Goal: Task Accomplishment & Management: Use online tool/utility

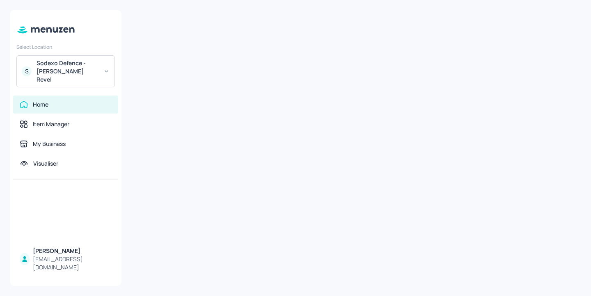
click at [98, 70] on div "Sodexo Defence - [PERSON_NAME] Revel" at bounding box center [68, 71] width 62 height 25
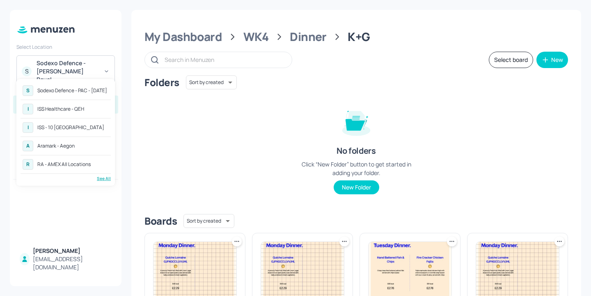
click at [82, 128] on div "ISS - 10 [GEOGRAPHIC_DATA]" at bounding box center [70, 127] width 67 height 5
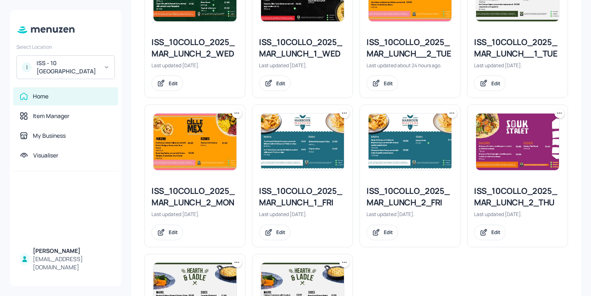
scroll to position [254, 0]
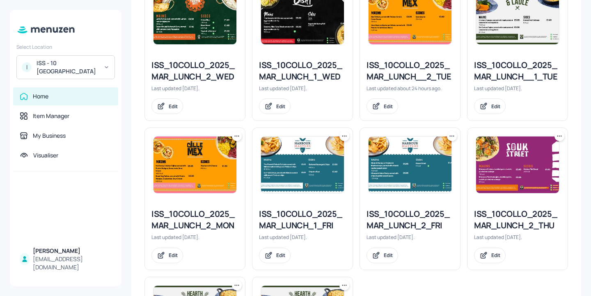
click at [188, 71] on div "ISS_10COLLO_2025_MAR_LUNCH_2_WED" at bounding box center [194, 71] width 87 height 23
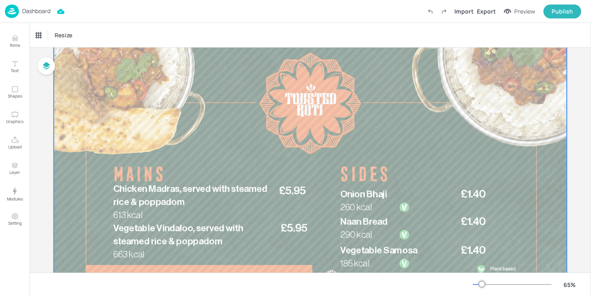
scroll to position [110, 0]
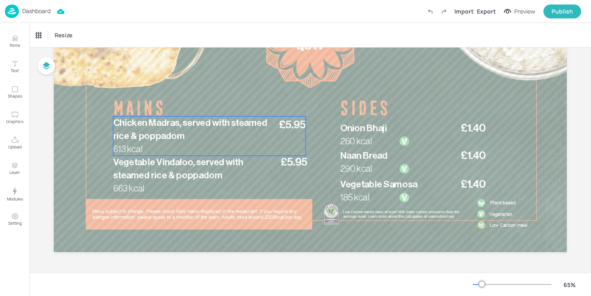
click at [185, 129] on p "Chicken Madras, served with steamed rice & poppadom" at bounding box center [196, 130] width 167 height 26
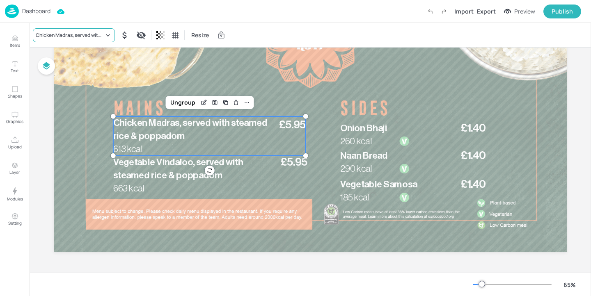
click at [83, 33] on div "Chicken Madras, served with steamed rice & poppadom" at bounding box center [70, 35] width 68 height 7
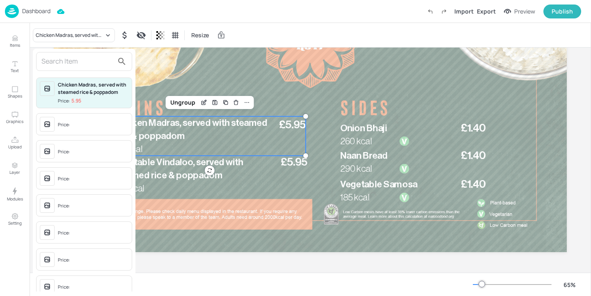
click at [76, 62] on input "text" at bounding box center [77, 61] width 72 height 13
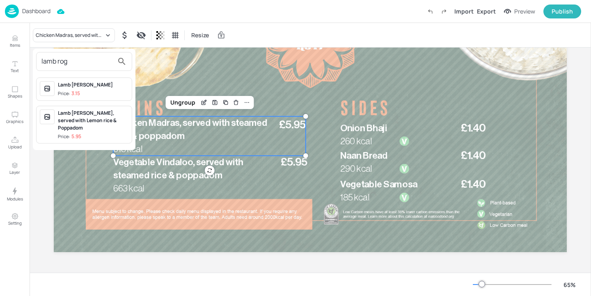
type input "lamb rog"
click at [98, 125] on div "Lamb Rogan Josh, served with Lemon rice & Poppadom Price: 5.95" at bounding box center [93, 125] width 71 height 31
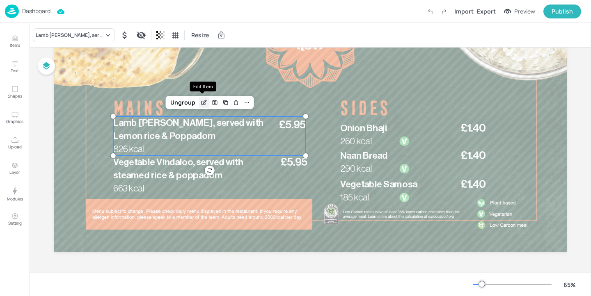
click at [199, 106] on div "Edit Item" at bounding box center [204, 102] width 11 height 11
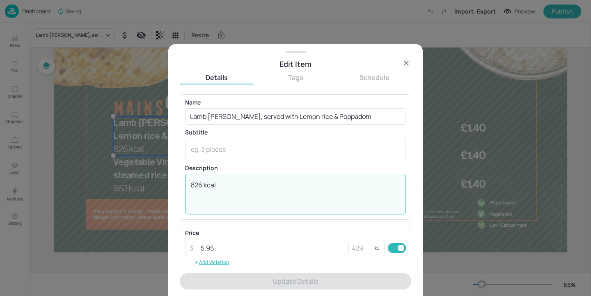
drag, startPoint x: 202, startPoint y: 185, endPoint x: 188, endPoint y: 185, distance: 14.0
click at [188, 185] on div "826 kcal x ​" at bounding box center [295, 194] width 221 height 41
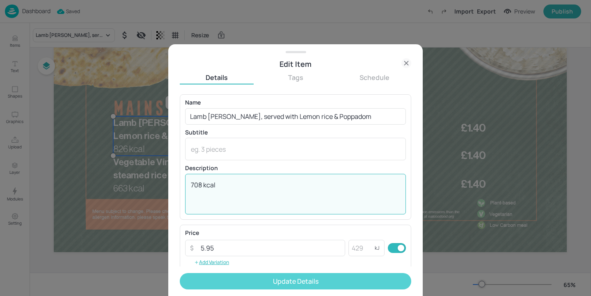
type textarea "708 kcal"
click at [278, 285] on button "Update Details" at bounding box center [295, 281] width 231 height 16
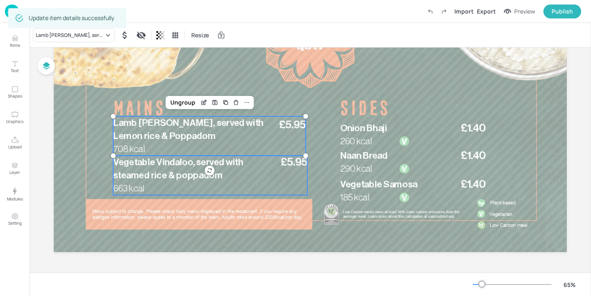
click at [148, 164] on span "Vegetable Vindaloo, served with steamed rice & poppadom" at bounding box center [178, 169] width 130 height 23
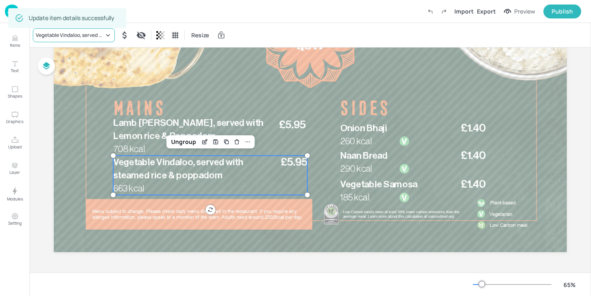
click at [78, 34] on div "Vegetable Vindaloo, served with steamed rice & poppadom" at bounding box center [70, 35] width 68 height 7
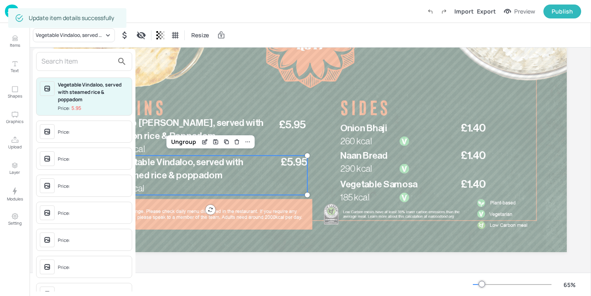
click at [76, 58] on input "text" at bounding box center [77, 61] width 72 height 13
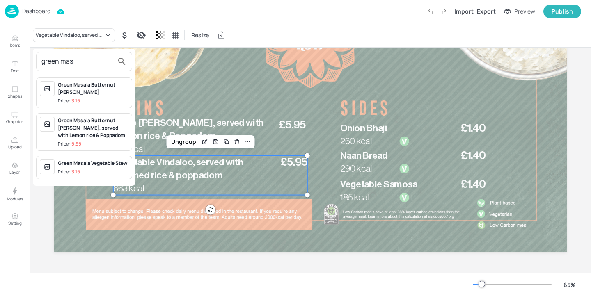
type input "green mas"
click at [100, 132] on div "Green Masala Butternut Curry, served with Lemon rice & Poppadom" at bounding box center [93, 128] width 71 height 22
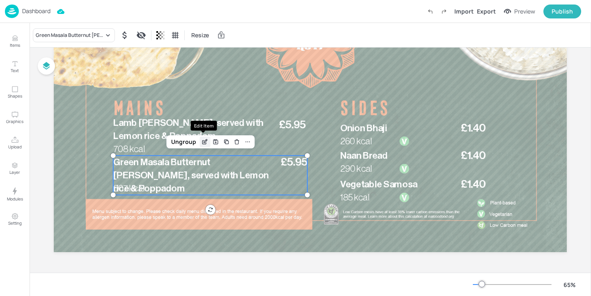
click at [203, 142] on icon "Edit Item" at bounding box center [204, 142] width 7 height 7
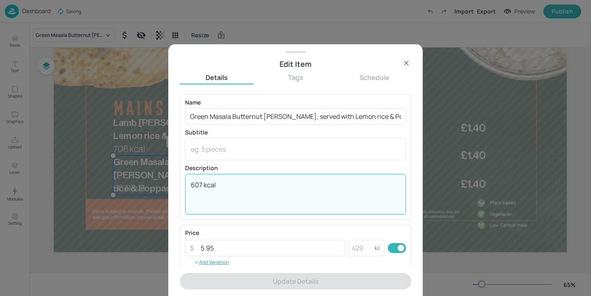
drag, startPoint x: 202, startPoint y: 182, endPoint x: 156, endPoint y: 177, distance: 46.6
click at [156, 177] on div "Edit Item Details Tags Schedule Name Green Masala Butternut Curry, served with …" at bounding box center [295, 148] width 591 height 296
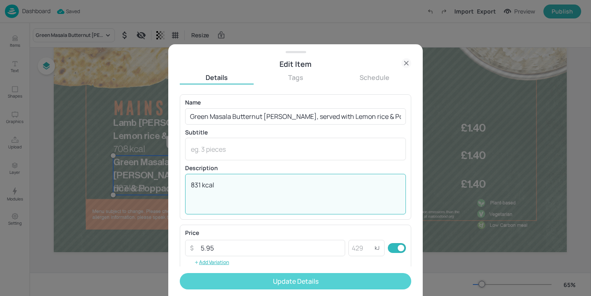
type textarea "831 kcal"
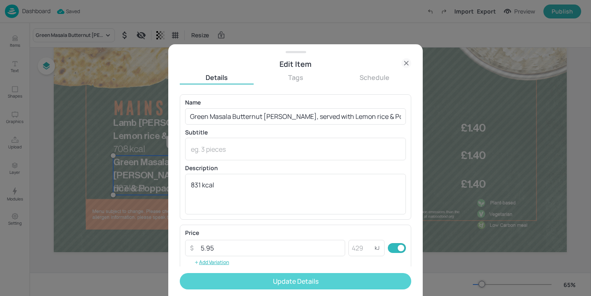
click at [231, 286] on button "Update Details" at bounding box center [295, 281] width 231 height 16
